Goal: Task Accomplishment & Management: Use online tool/utility

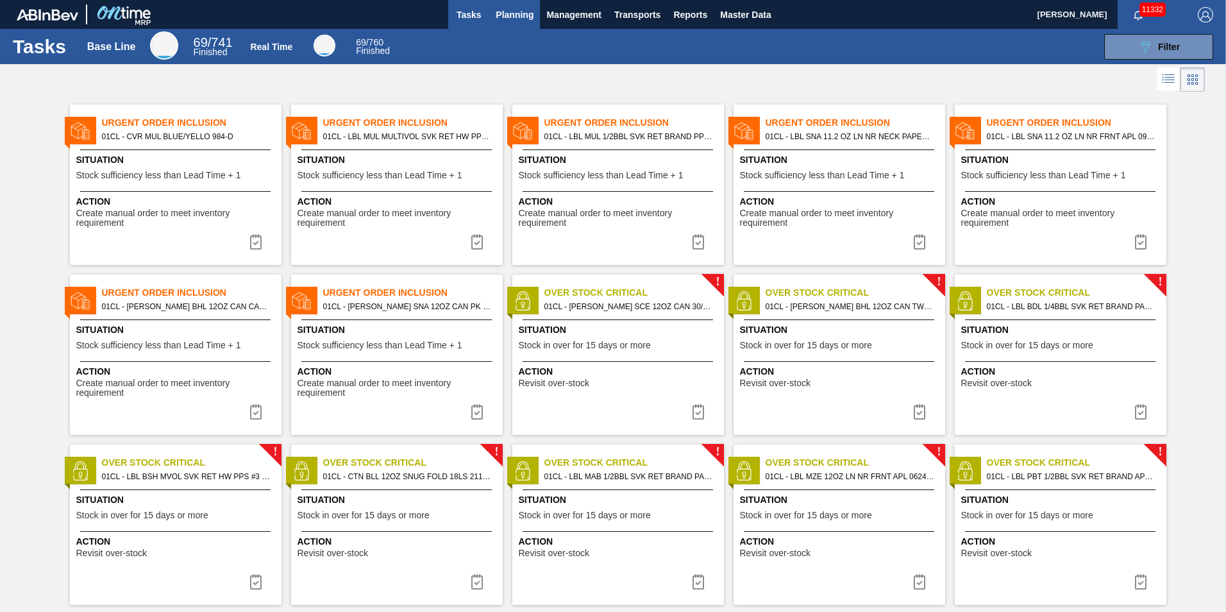
click at [526, 18] on span "Planning" at bounding box center [515, 14] width 38 height 15
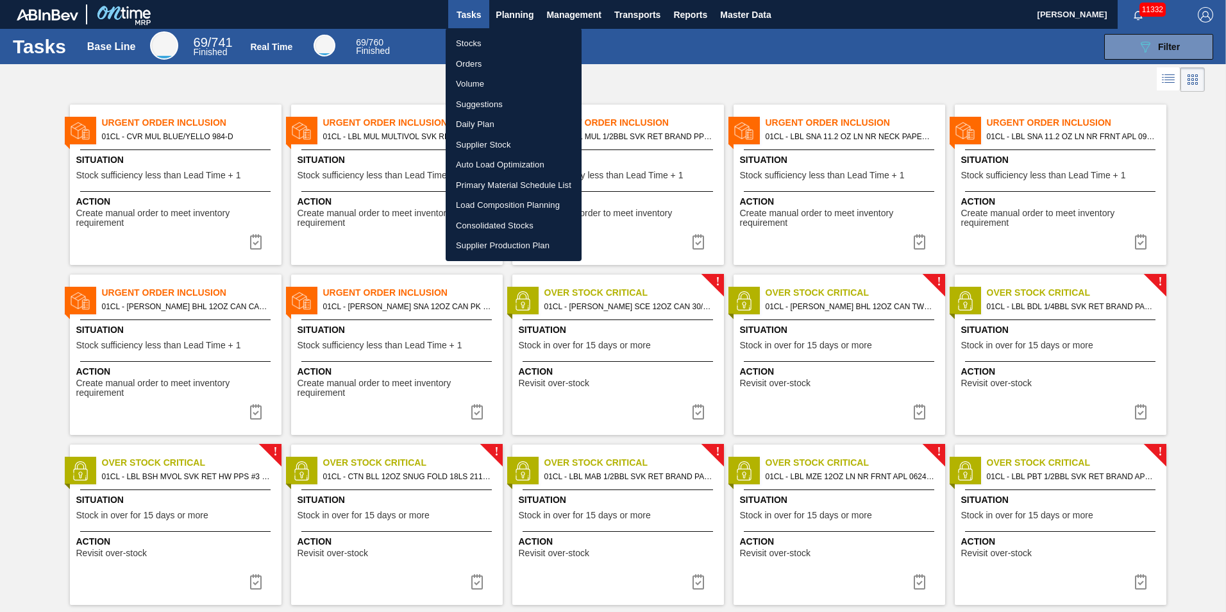
click at [497, 208] on li "Load Composition Planning" at bounding box center [514, 205] width 136 height 21
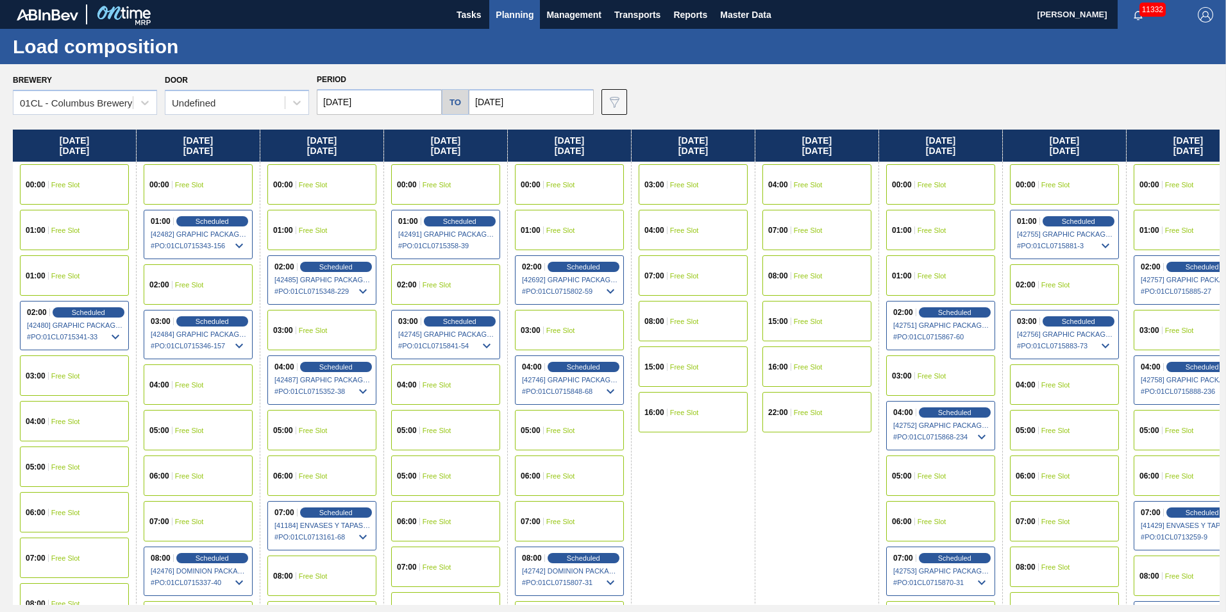
click at [543, 100] on input "[DATE]" at bounding box center [531, 102] width 125 height 26
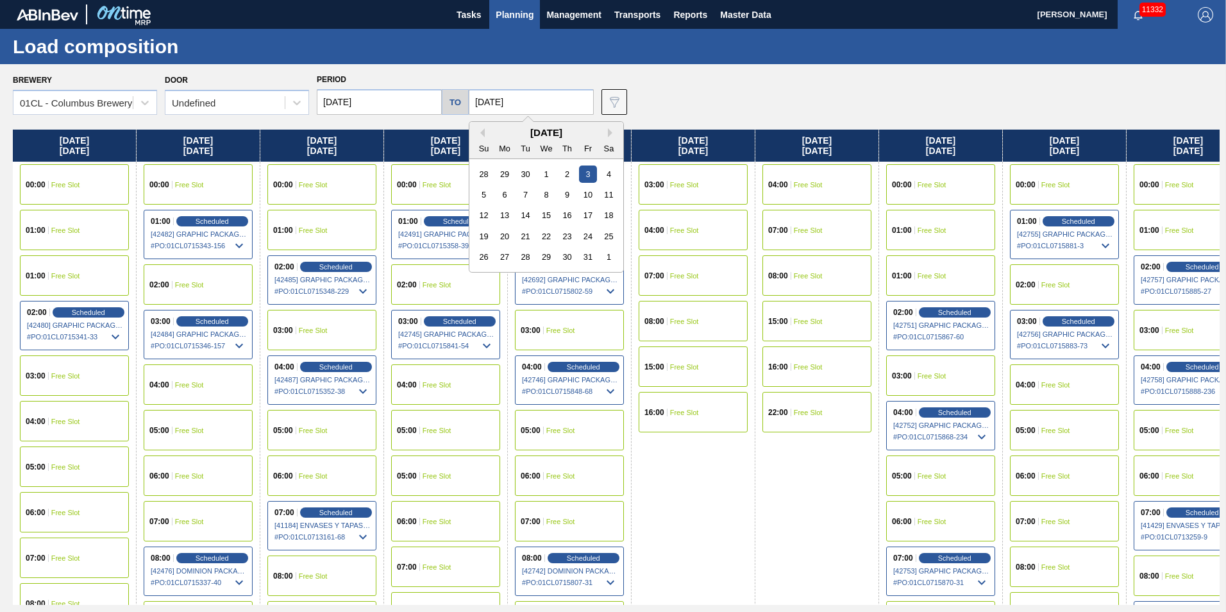
click at [382, 99] on input "[DATE]" at bounding box center [379, 102] width 125 height 26
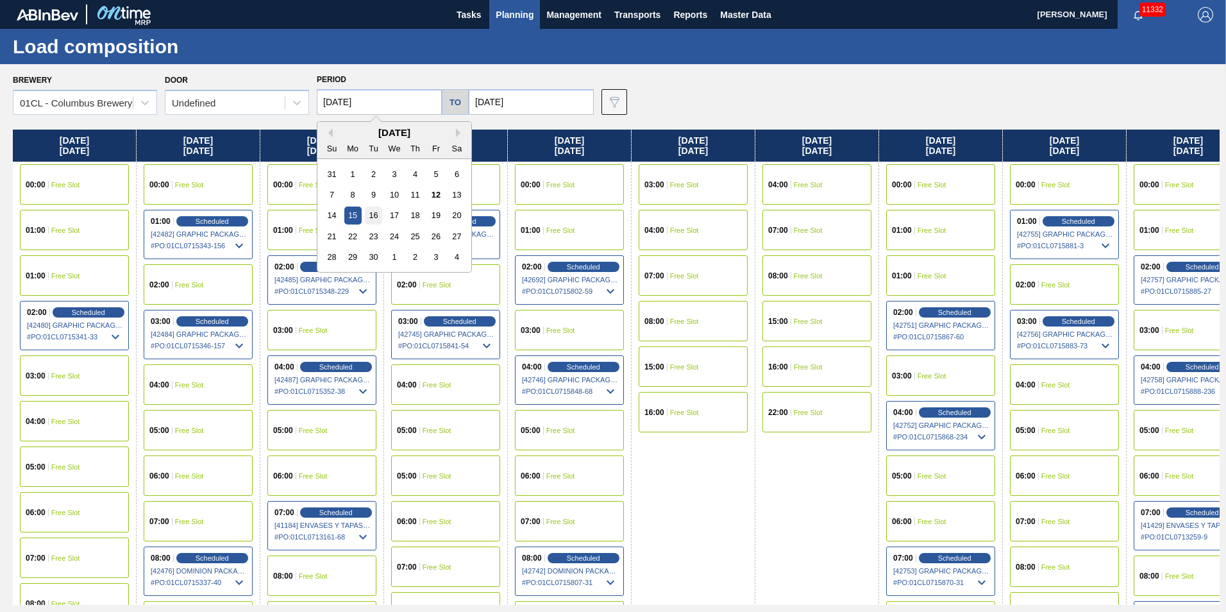
click at [376, 212] on div "16" at bounding box center [373, 215] width 17 height 17
type input "[DATE]"
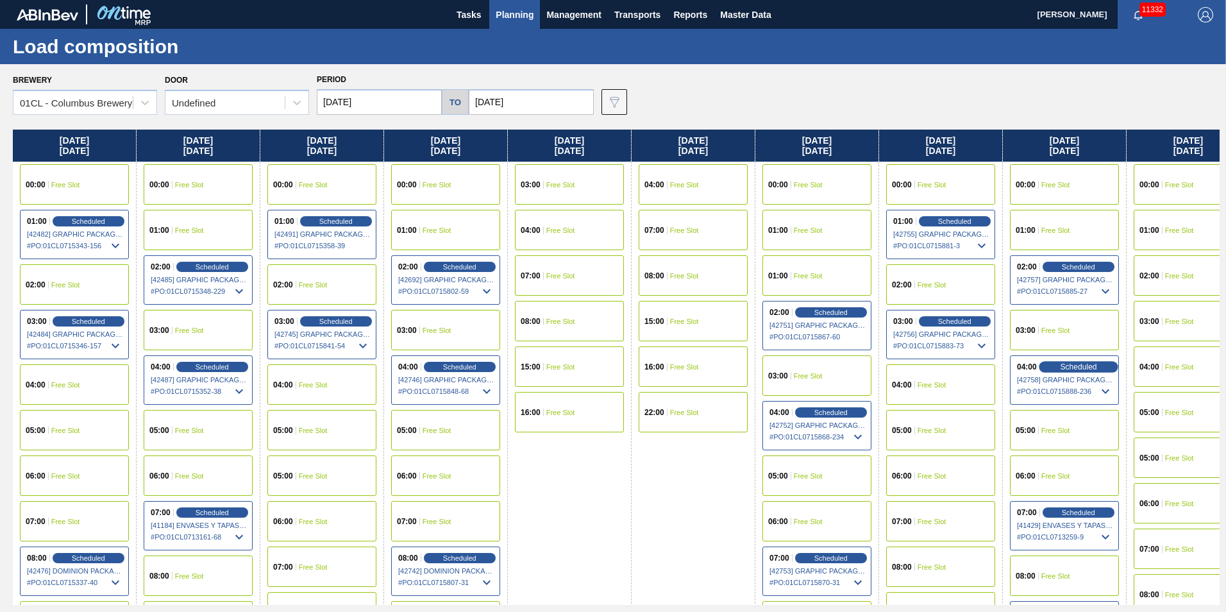
click at [1070, 366] on span "Scheduled" at bounding box center [1078, 366] width 37 height 8
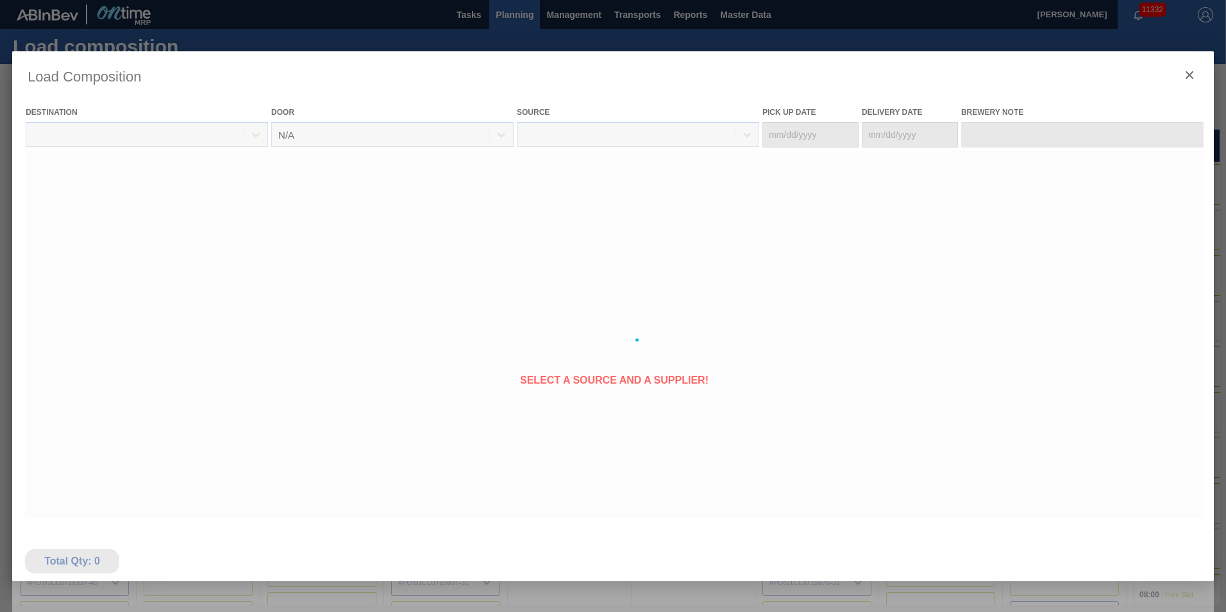
type Date "[DATE]"
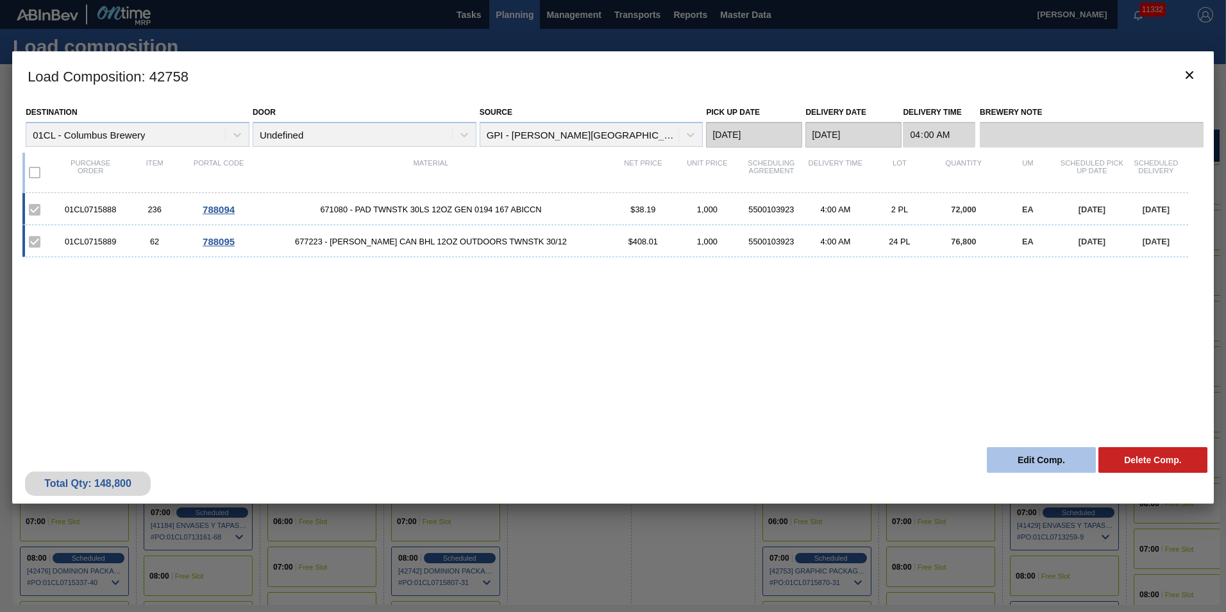
click at [1057, 457] on button "Edit Comp." at bounding box center [1041, 460] width 109 height 26
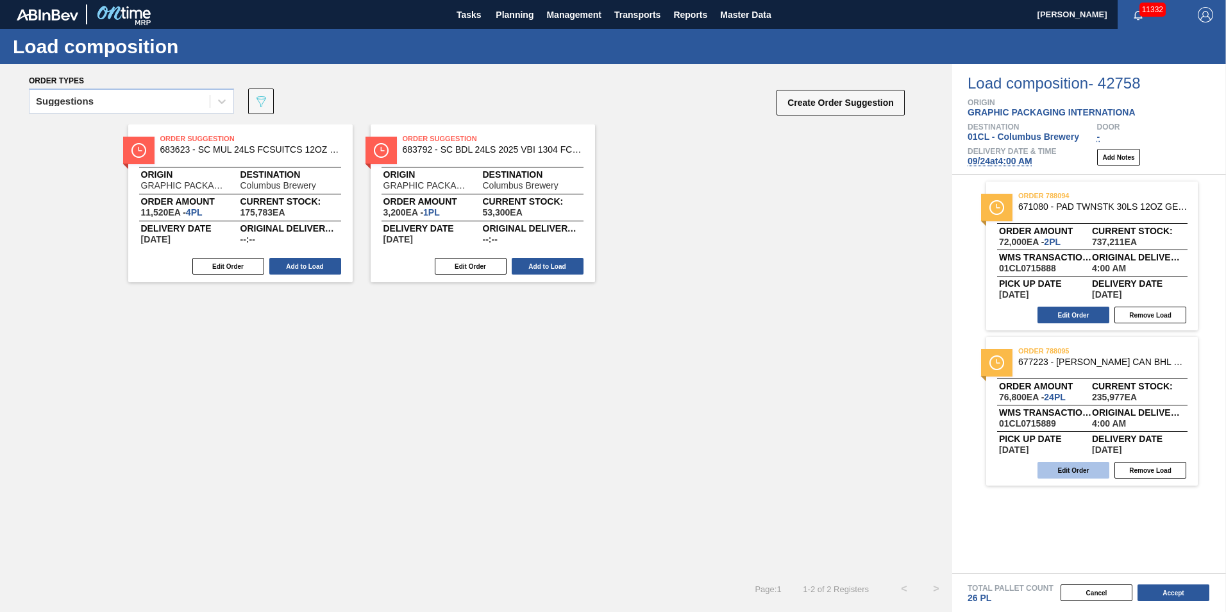
click at [1059, 468] on button "Edit Order" at bounding box center [1074, 470] width 72 height 17
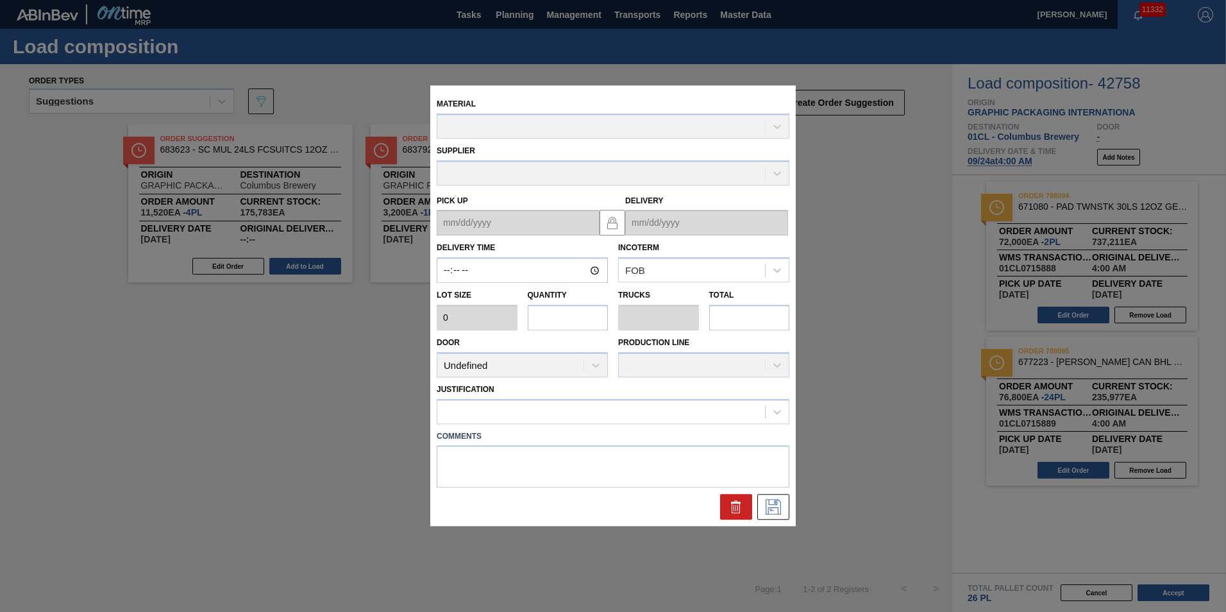
type input "04:00:00"
type input "3,200"
type input "24"
type input "0.923"
type input "76,800"
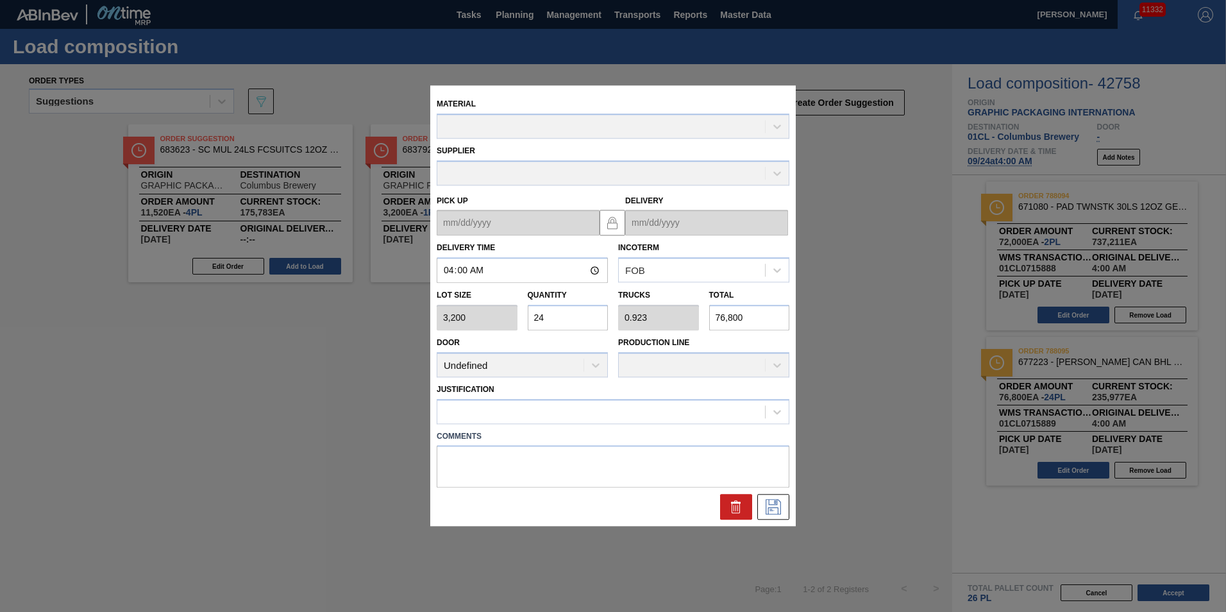
type up "[DATE]"
type input "[DATE]"
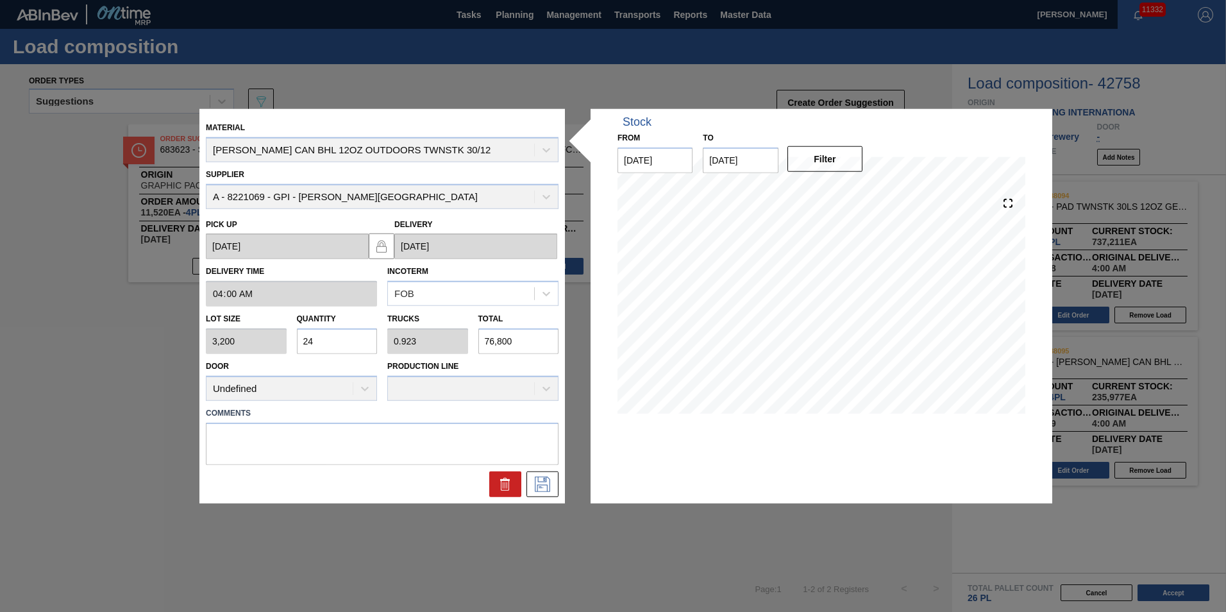
click at [537, 344] on input "76,800" at bounding box center [518, 341] width 81 height 26
click at [449, 345] on div "Lot size 3,200 Quantity 24 Trucks 0.923 Total 76,800" at bounding box center [382, 330] width 363 height 47
type input "0.002"
type input "0"
type input "7"
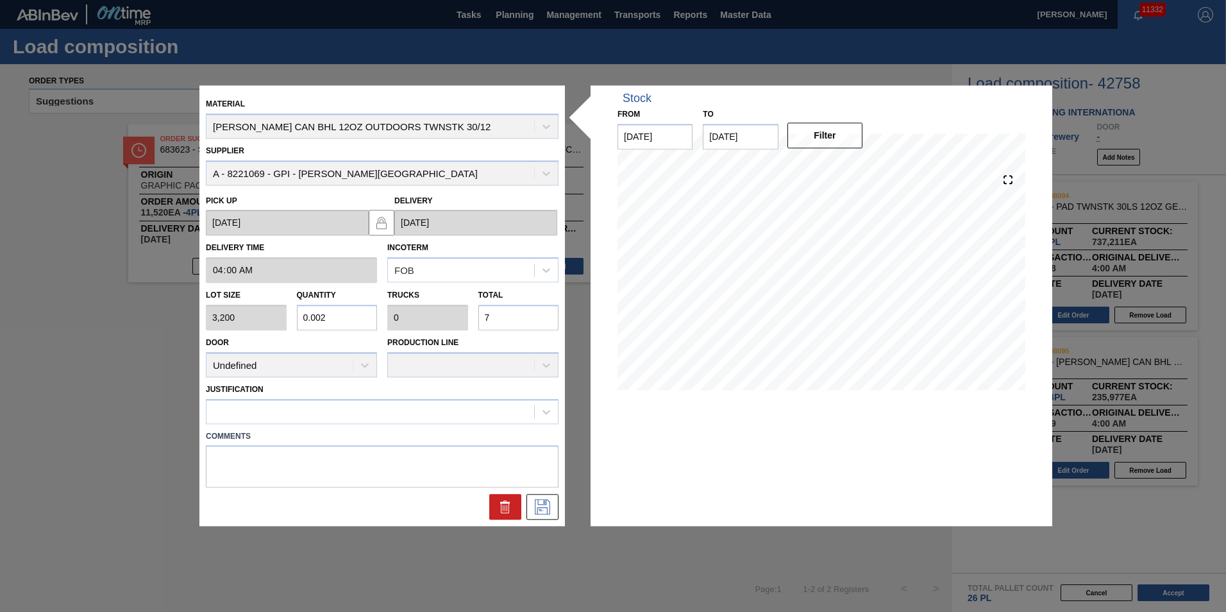
type input "0.023"
type input "0.001"
type input "74"
type input "0.233"
type input "0.009"
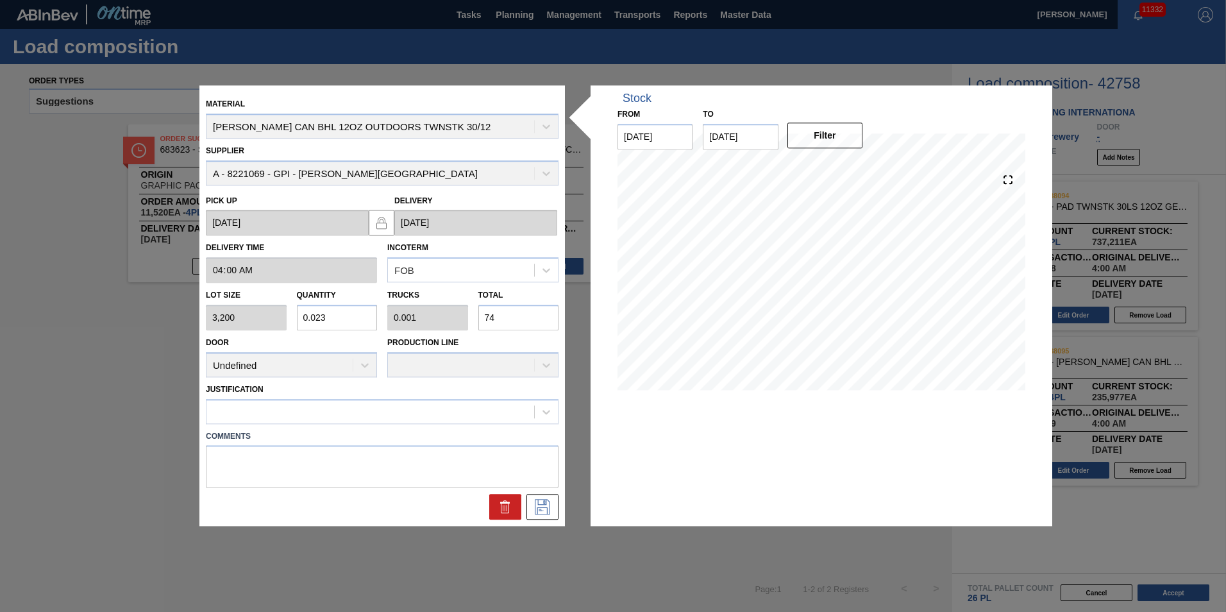
type input "744"
type input "2.325"
type input "0.089"
type input "7,440"
type input "23.25"
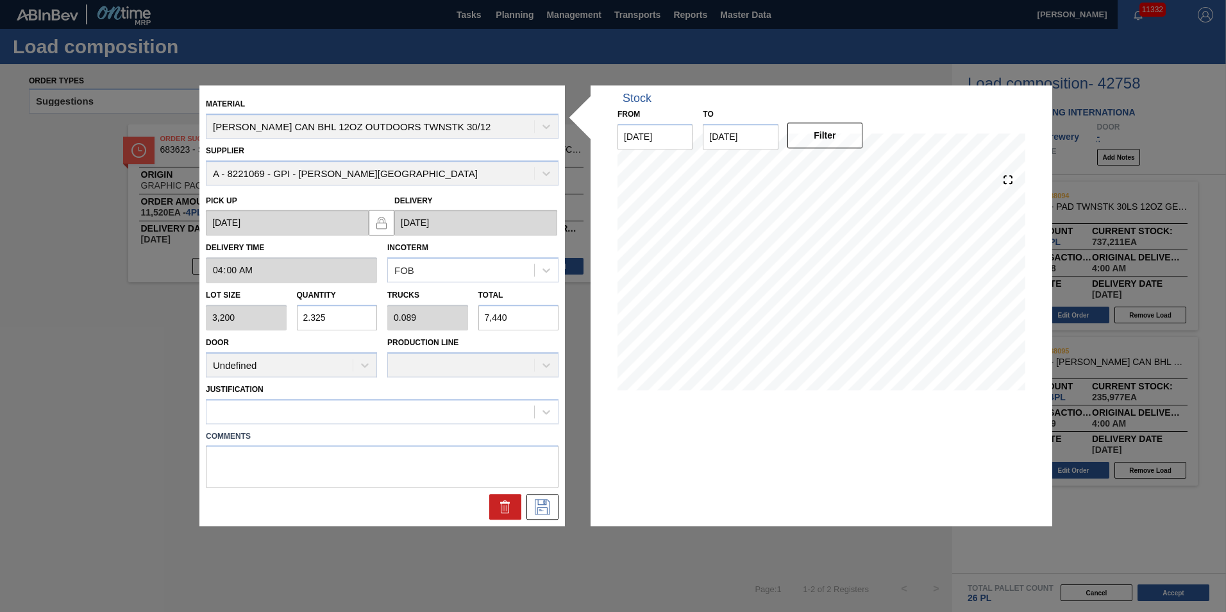
type input "0.894"
type input "74,400"
click at [424, 513] on div at bounding box center [382, 507] width 363 height 26
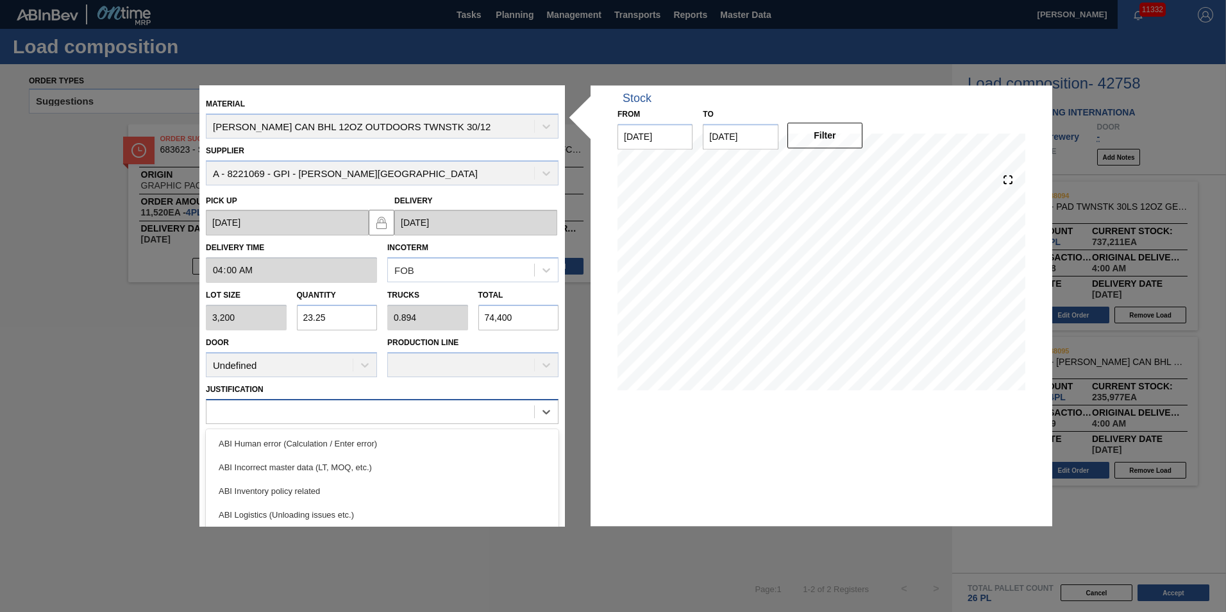
click at [341, 411] on div at bounding box center [371, 411] width 328 height 19
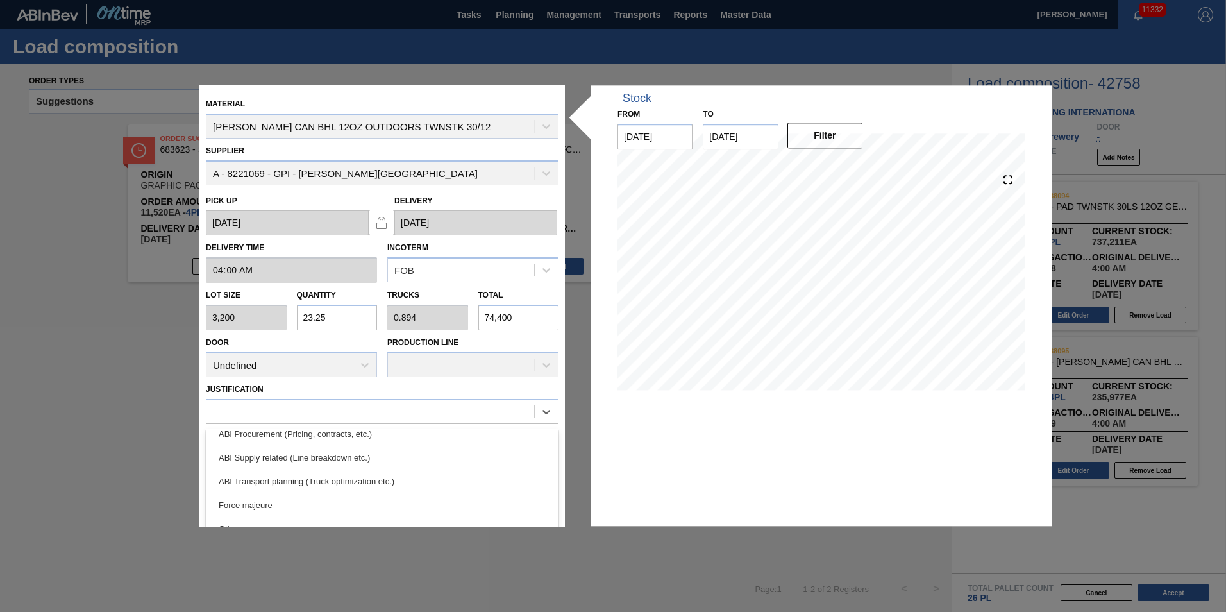
scroll to position [240, 0]
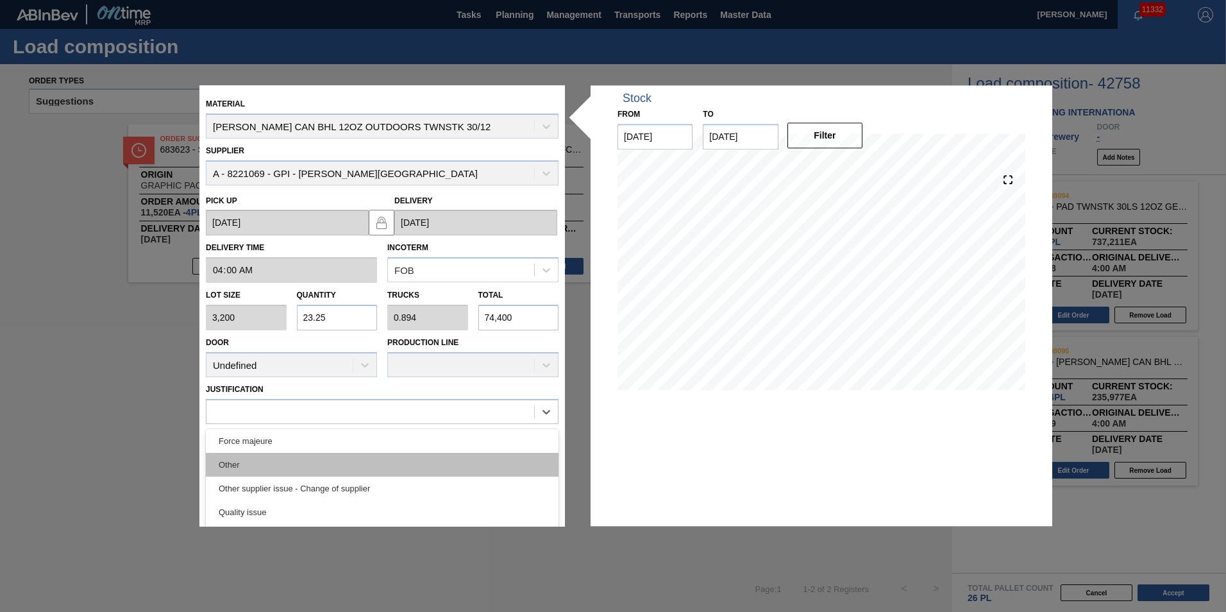
click at [228, 461] on div "Other" at bounding box center [382, 465] width 353 height 24
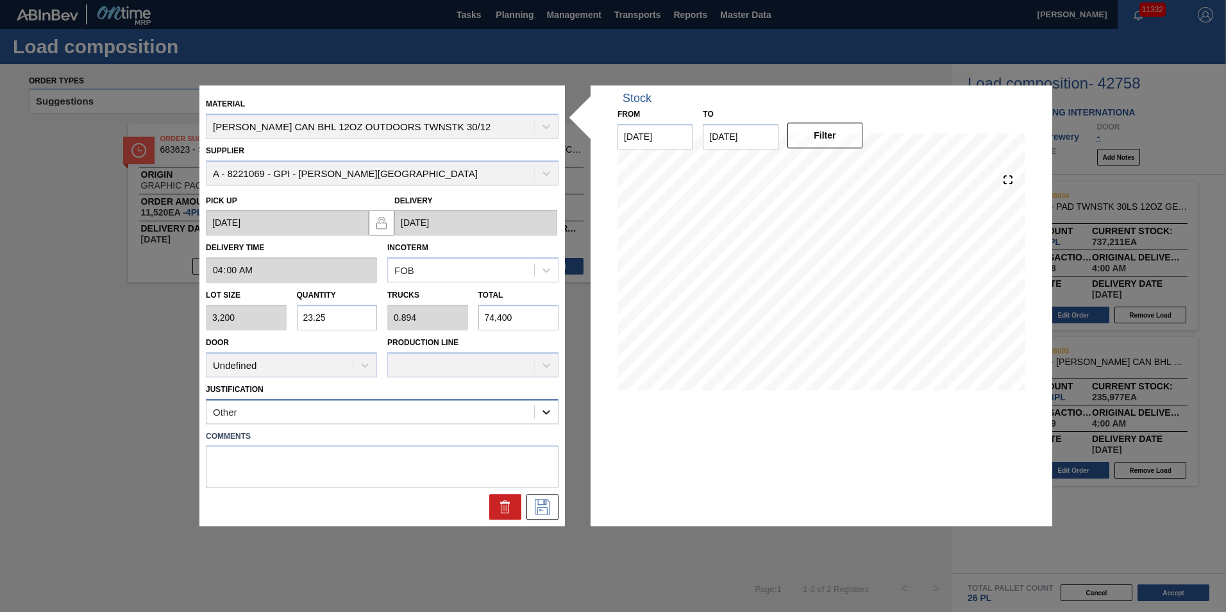
click at [538, 410] on div at bounding box center [546, 411] width 23 height 23
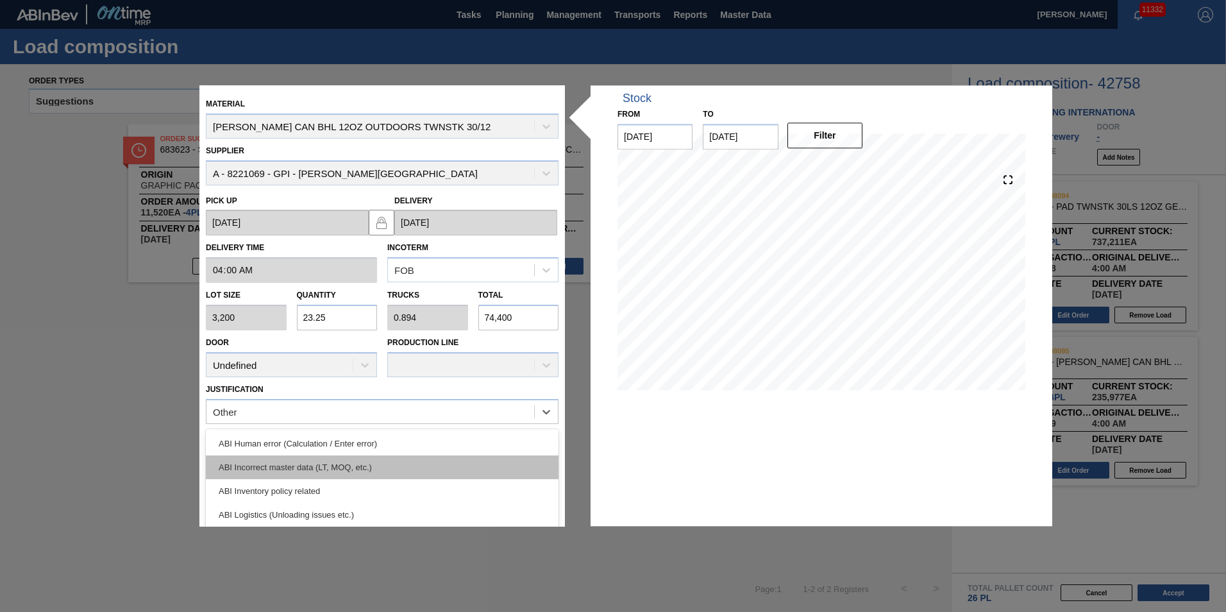
scroll to position [64, 0]
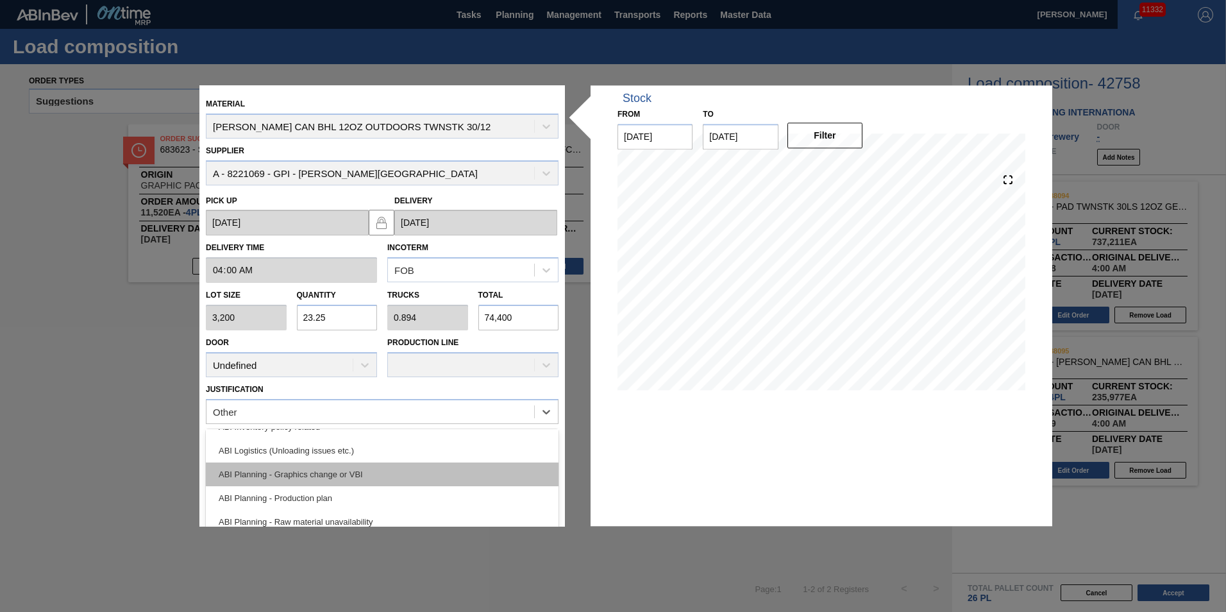
click at [299, 473] on div "ABI Planning - Graphics change or VBI" at bounding box center [382, 474] width 353 height 24
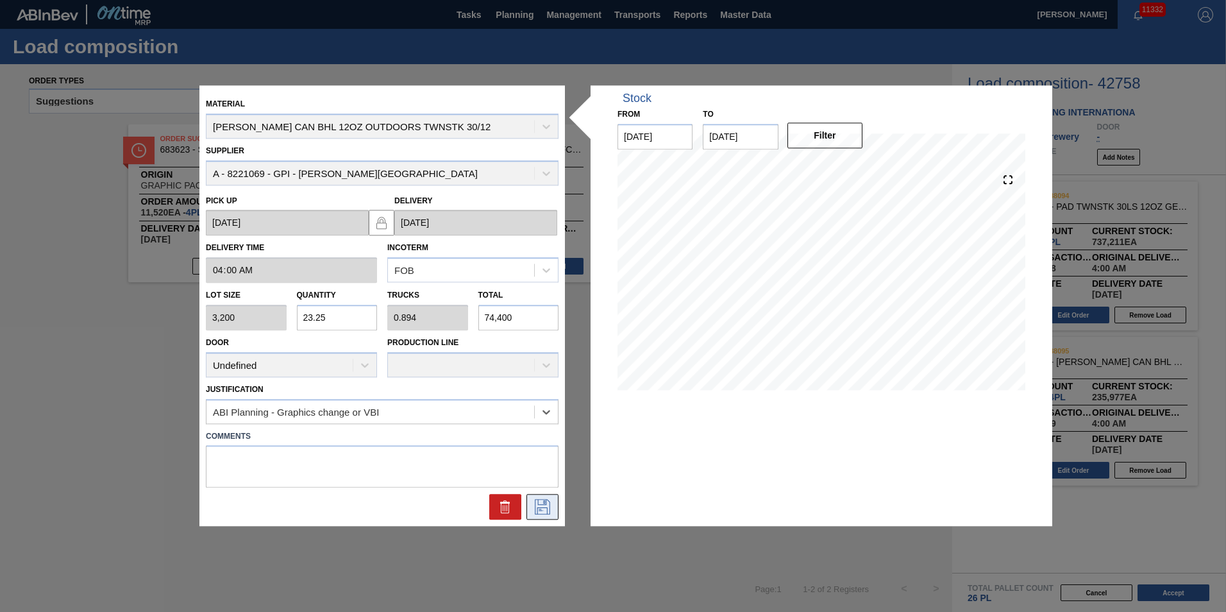
click at [546, 505] on icon at bounding box center [542, 507] width 15 height 15
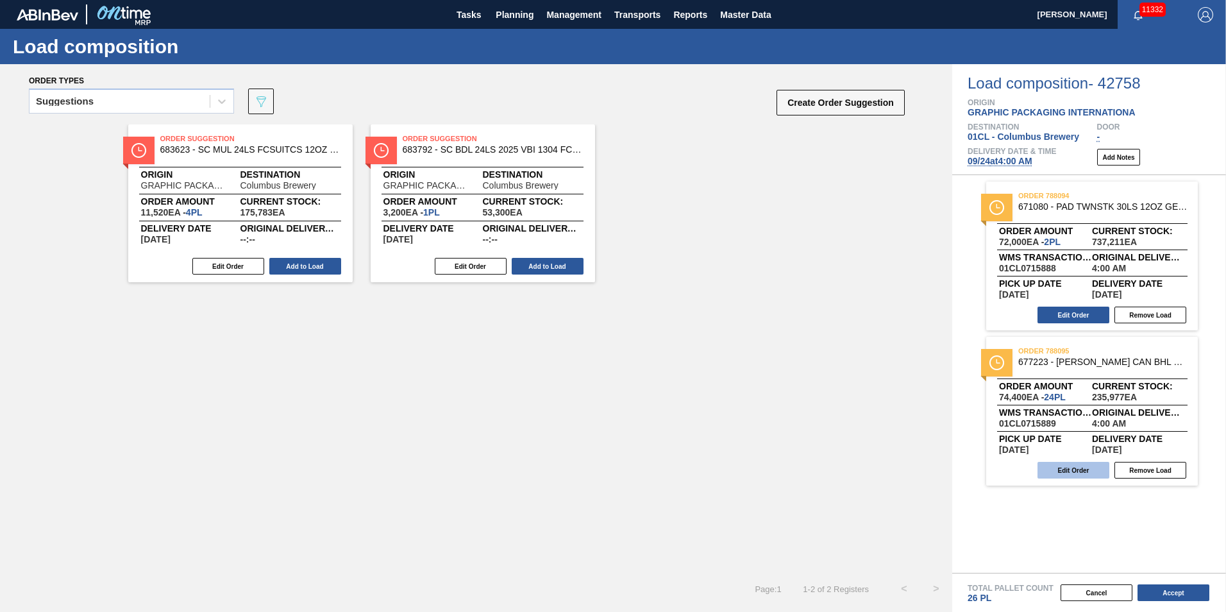
click at [1075, 468] on button "Edit Order" at bounding box center [1074, 470] width 72 height 17
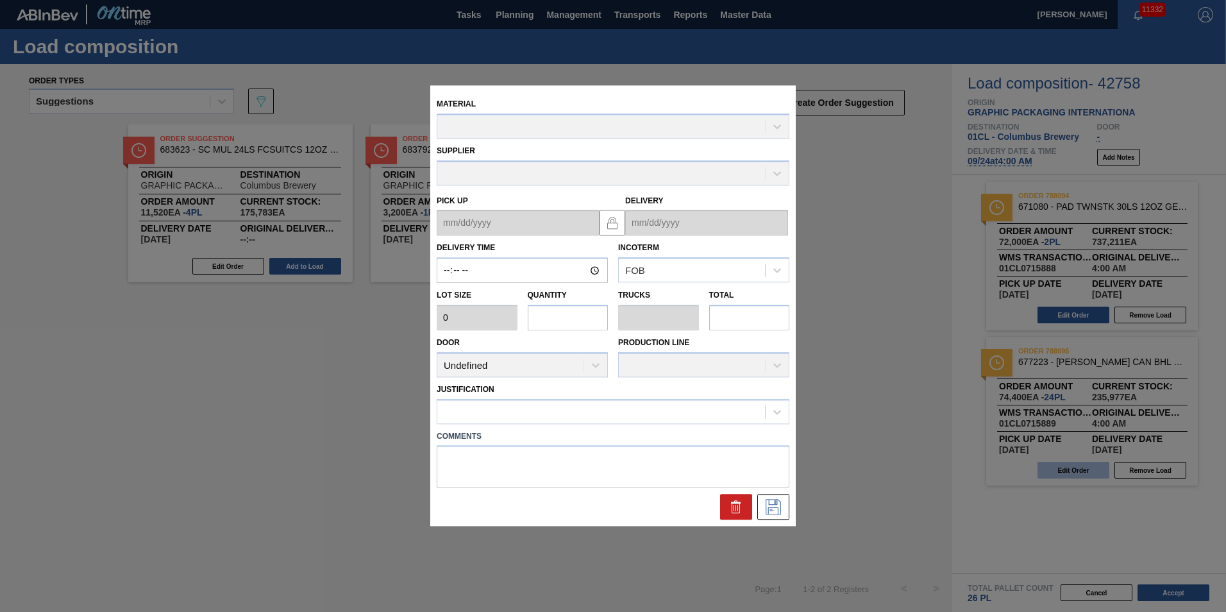
type input "04:00:00"
type input "3,200"
type input "23.25"
type input "0.894"
type input "74,400"
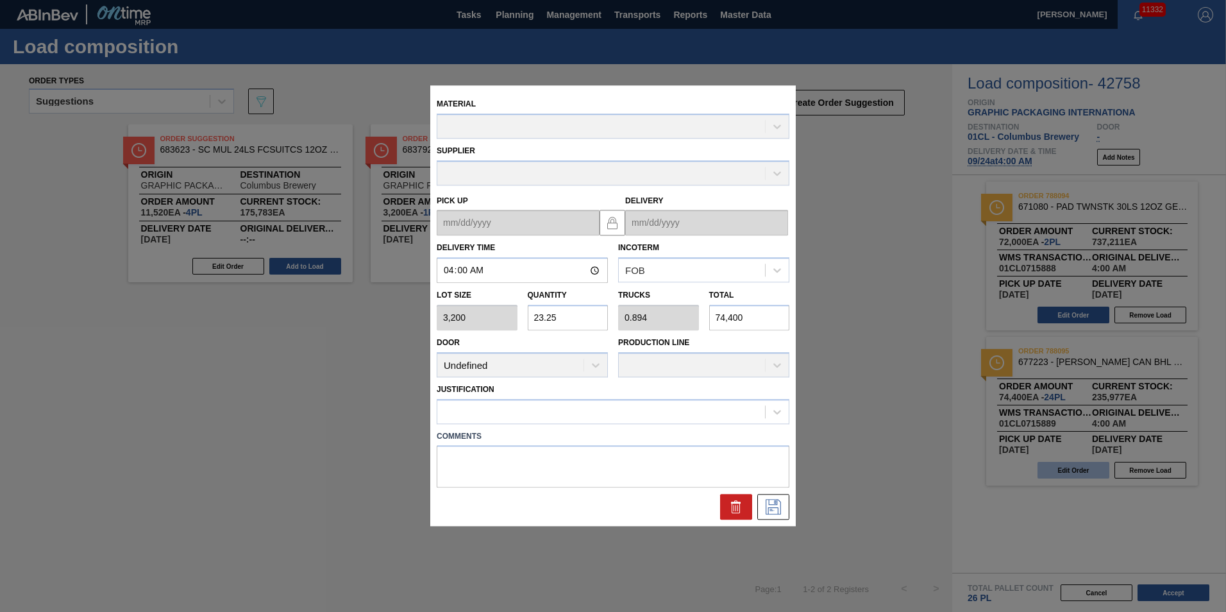
type up "[DATE]"
type input "[DATE]"
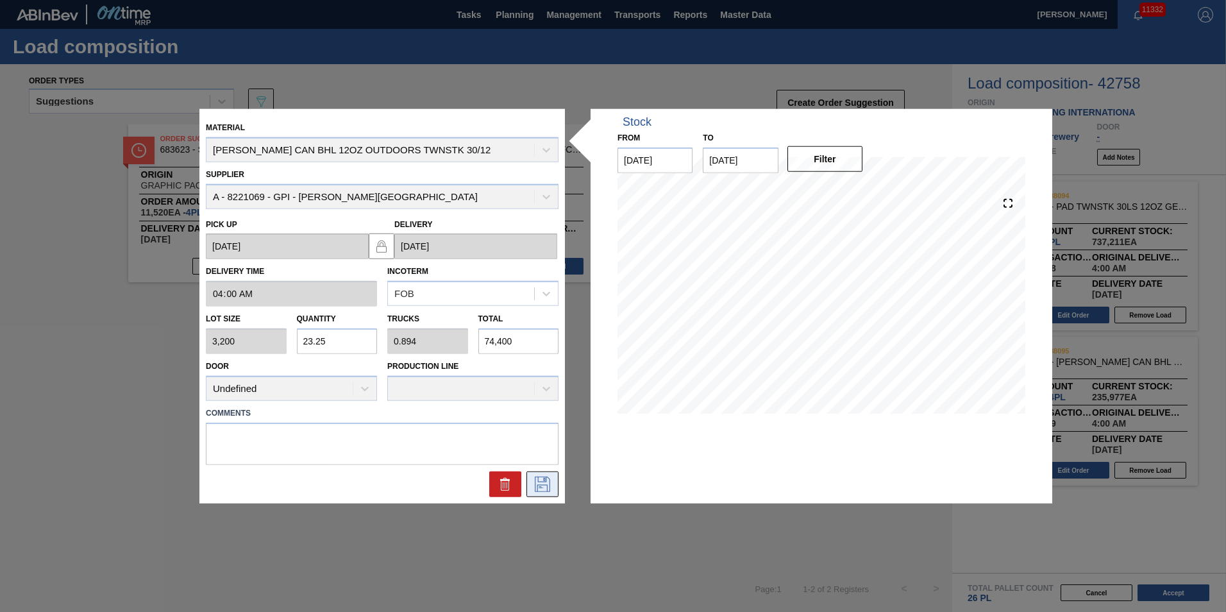
click at [553, 485] on button at bounding box center [543, 484] width 32 height 26
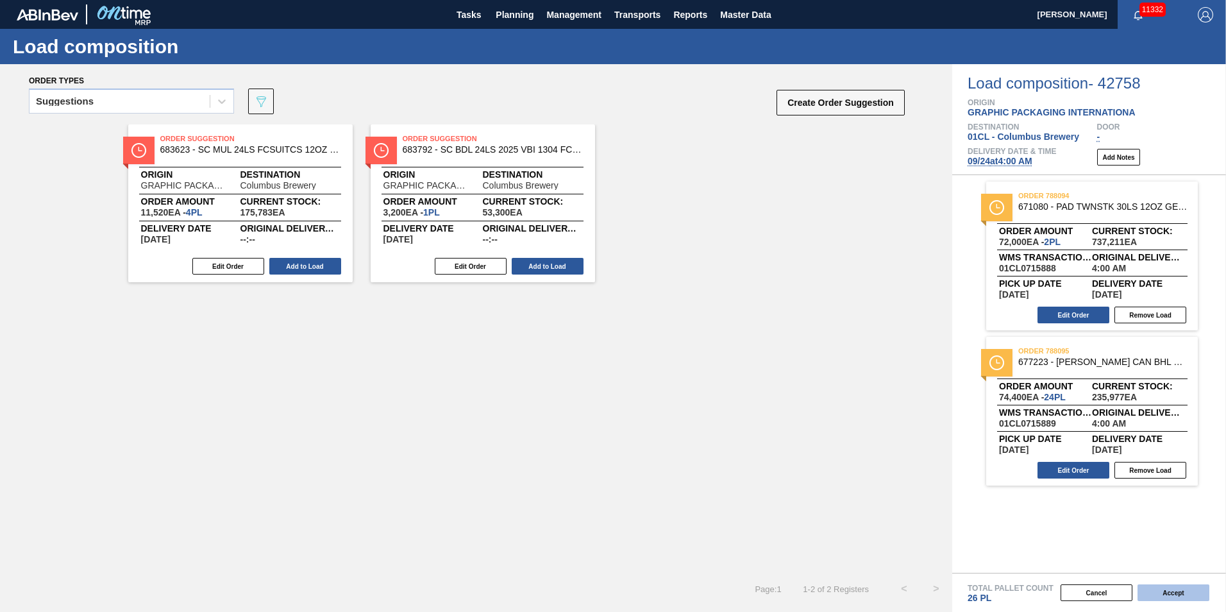
click at [1179, 591] on button "Accept" at bounding box center [1174, 592] width 72 height 17
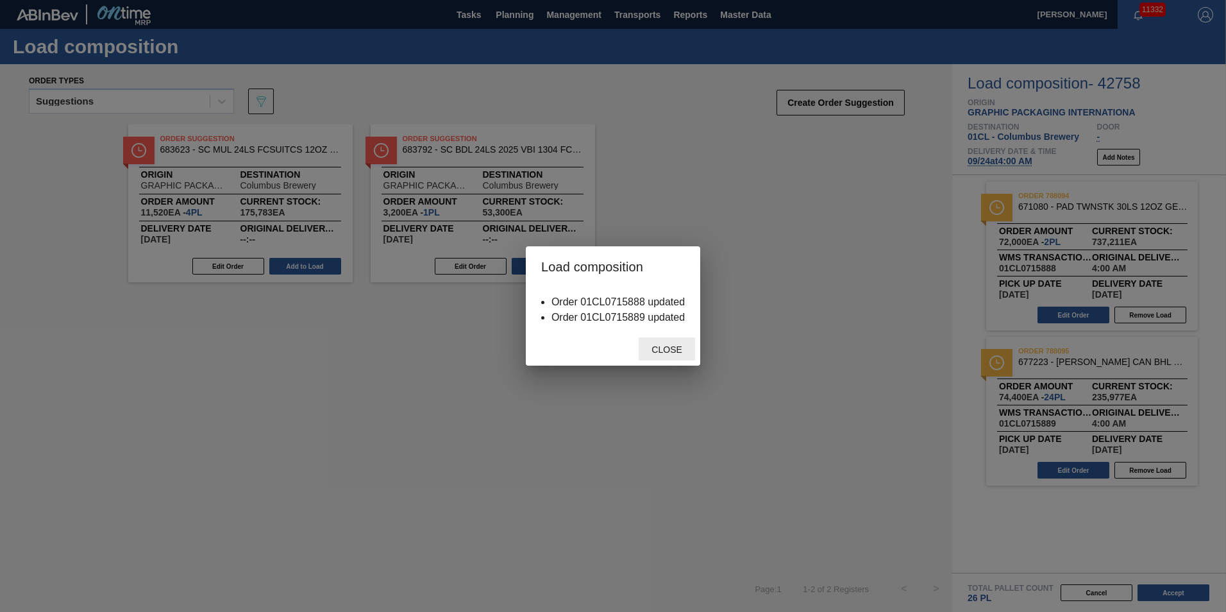
click at [669, 346] on span "Close" at bounding box center [666, 349] width 51 height 10
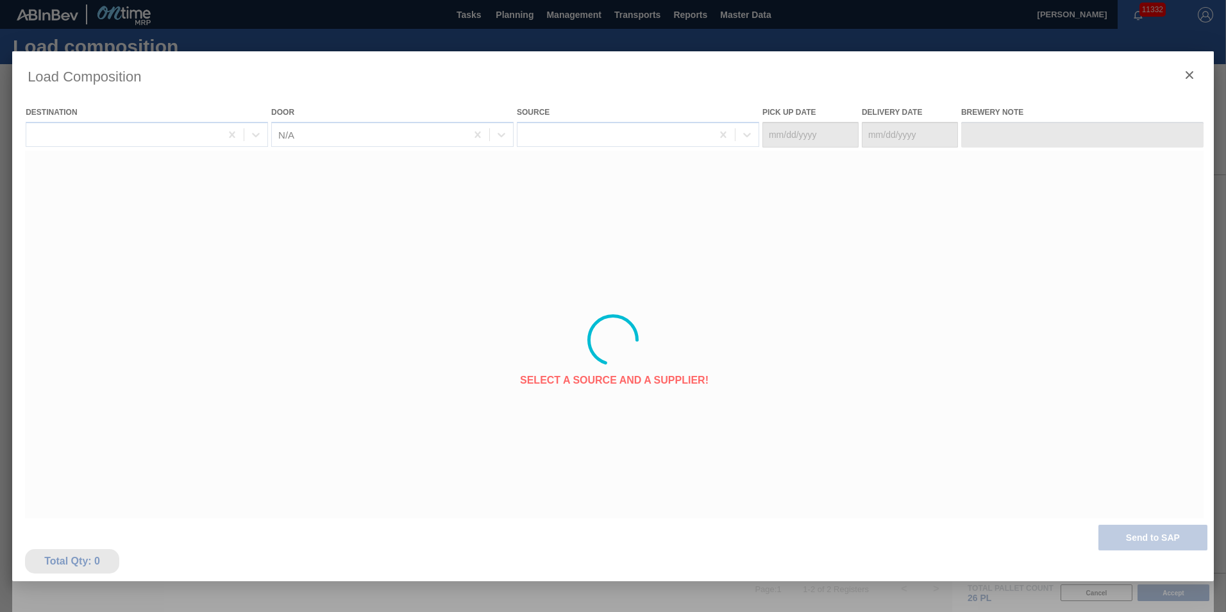
type Date "[DATE]"
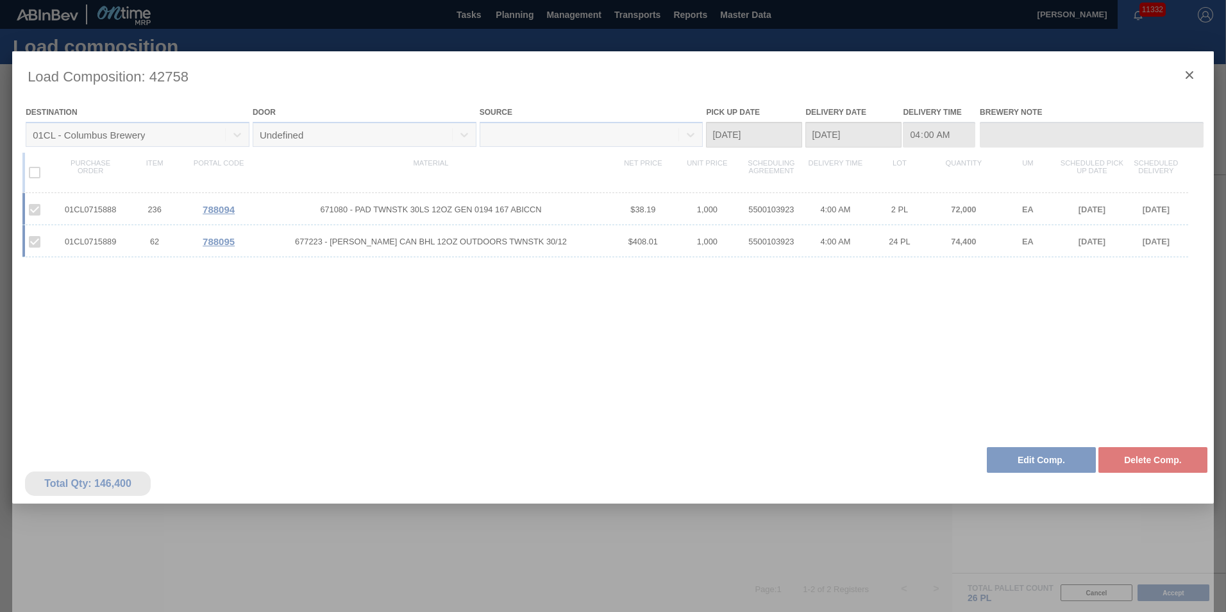
click at [1193, 74] on div at bounding box center [613, 339] width 1202 height 577
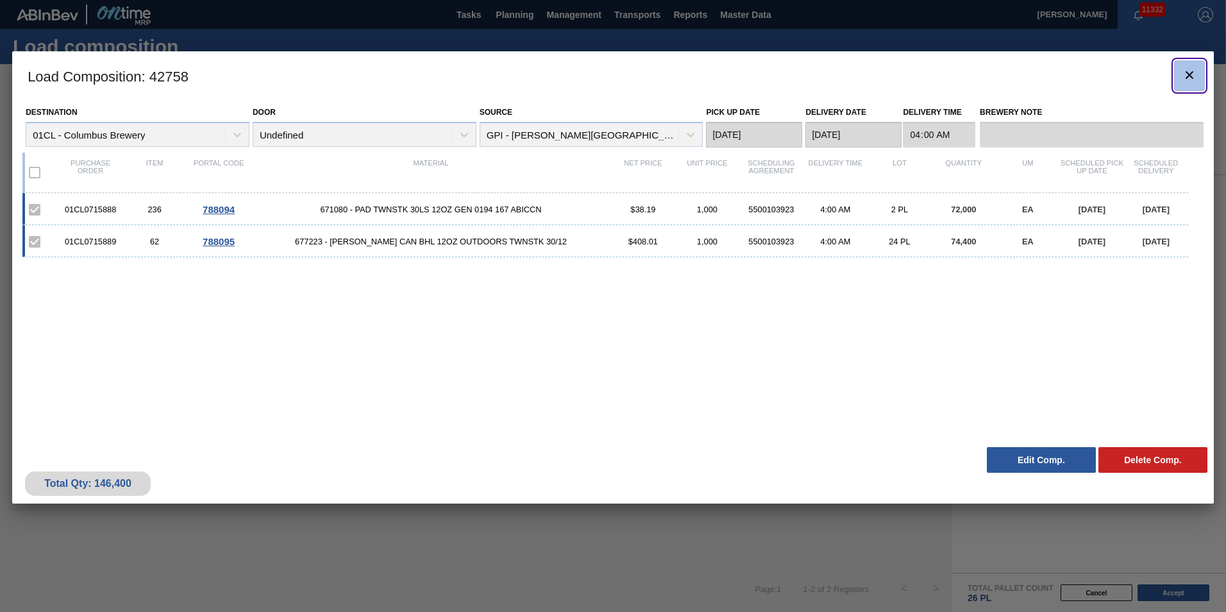
click at [1198, 67] on button "botão de ícone" at bounding box center [1189, 75] width 31 height 31
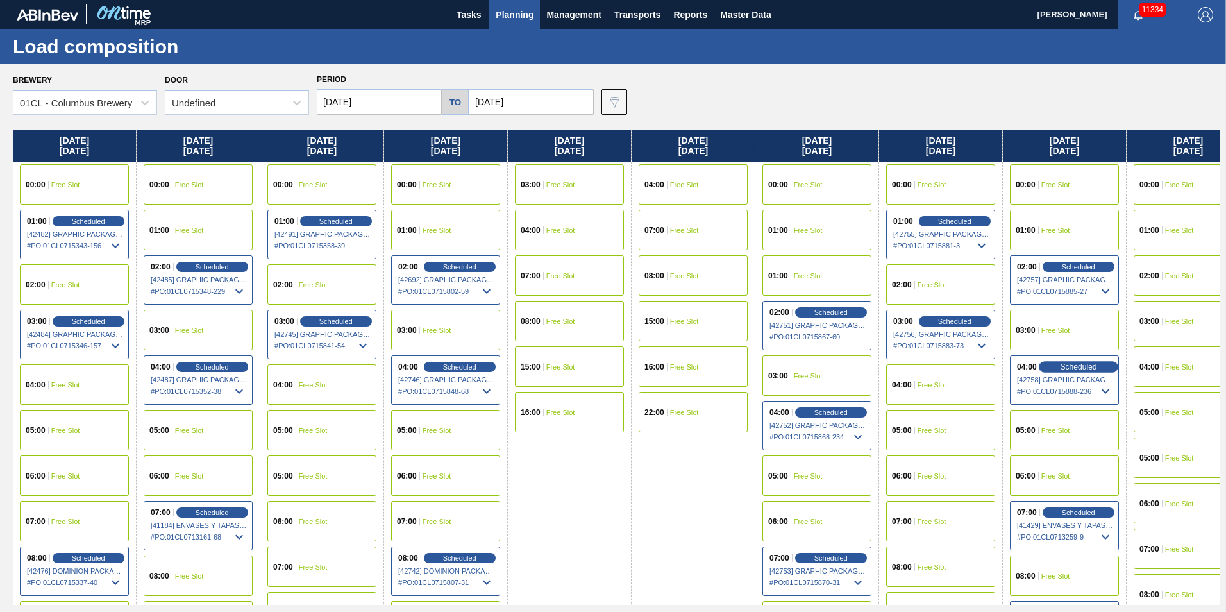
click at [1067, 362] on span "Scheduled" at bounding box center [1078, 366] width 37 height 8
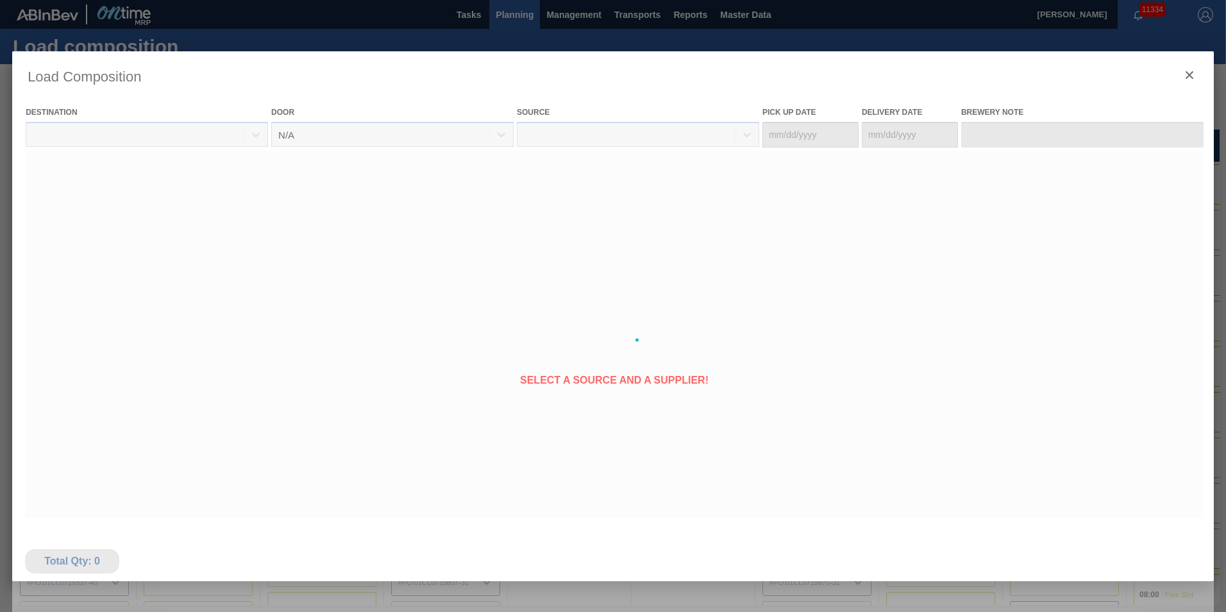
type Date "[DATE]"
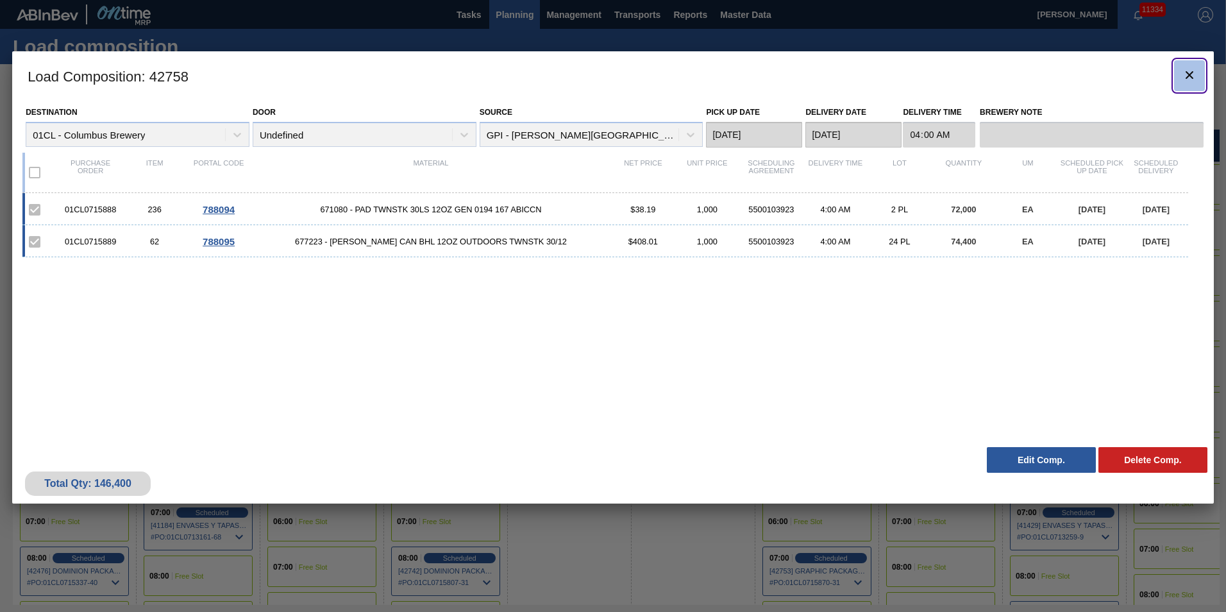
click at [1182, 80] on icon "botão de ícone" at bounding box center [1189, 74] width 15 height 15
